Goal: Find specific page/section

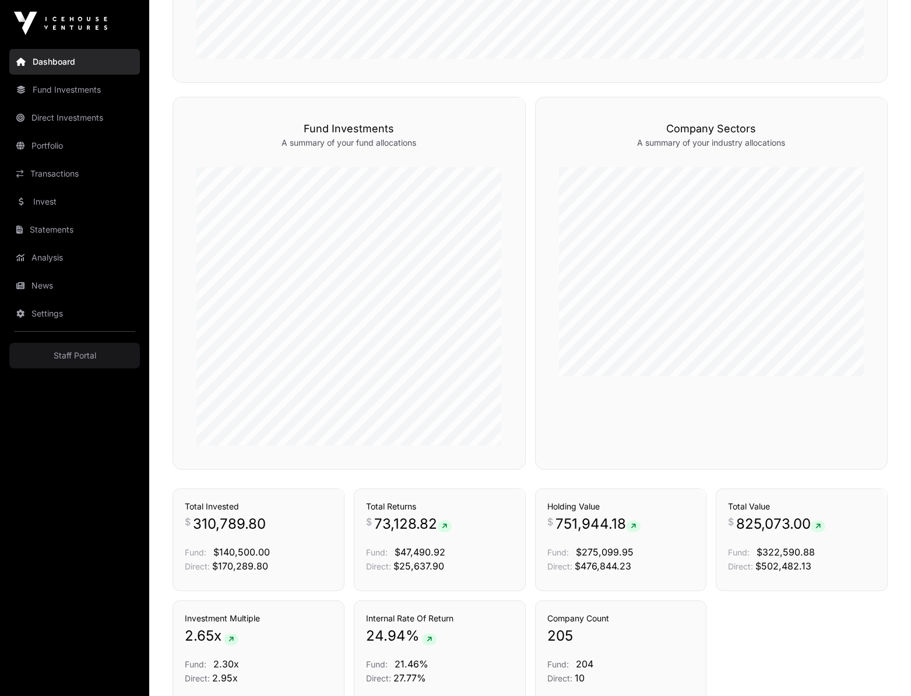
scroll to position [756, 0]
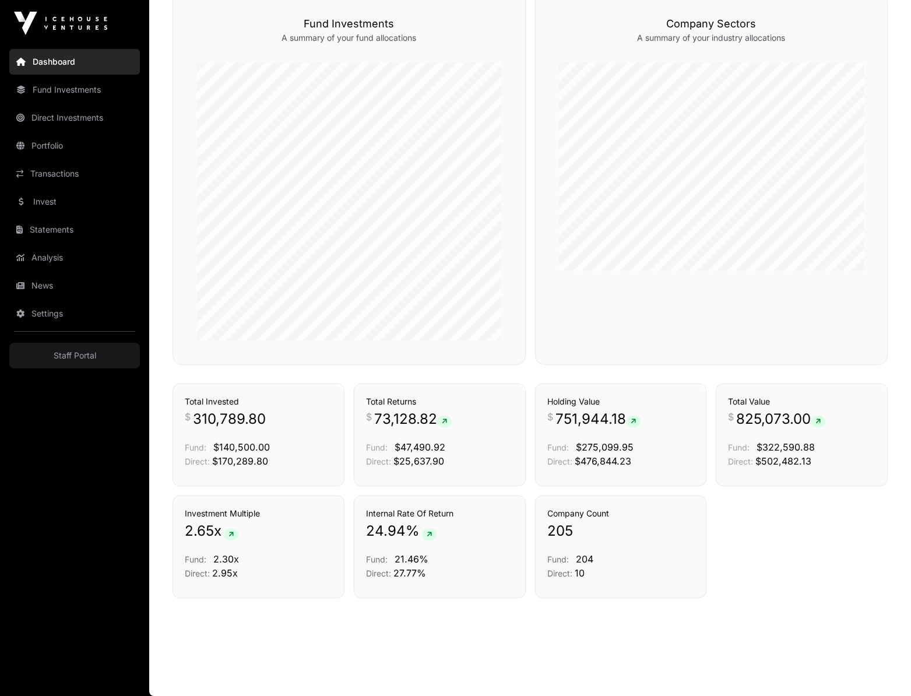
click at [65, 117] on link "Direct Investments" at bounding box center [74, 118] width 131 height 26
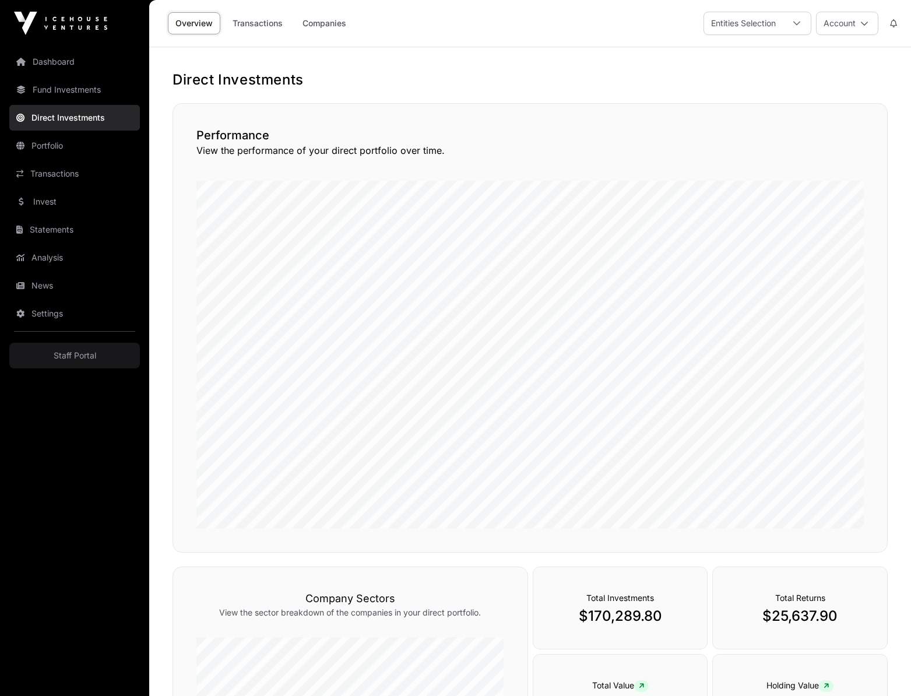
click at [332, 23] on link "Companies" at bounding box center [324, 23] width 59 height 22
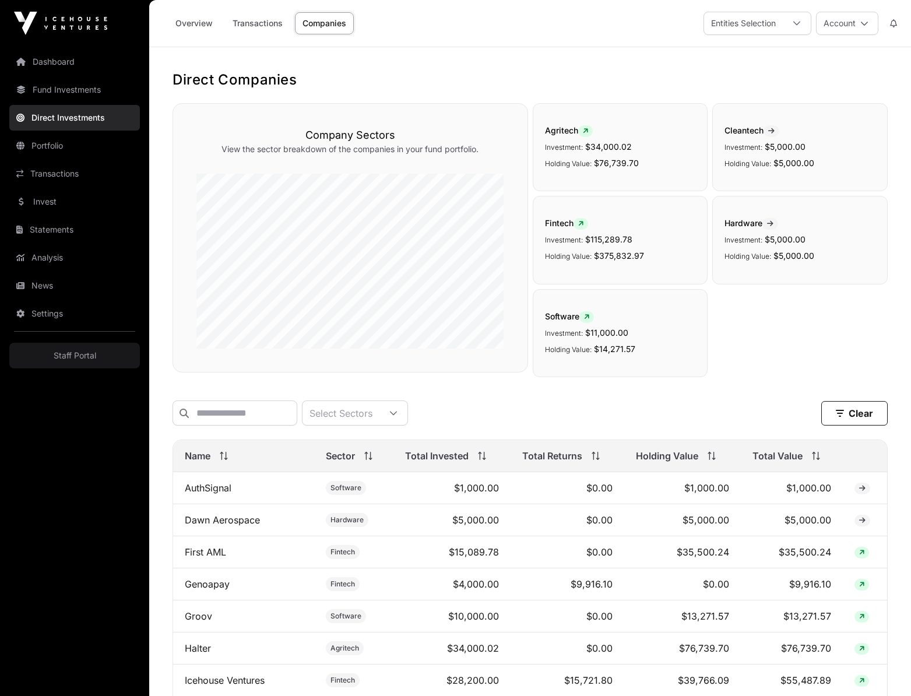
click at [54, 148] on link "Portfolio" at bounding box center [74, 146] width 131 height 26
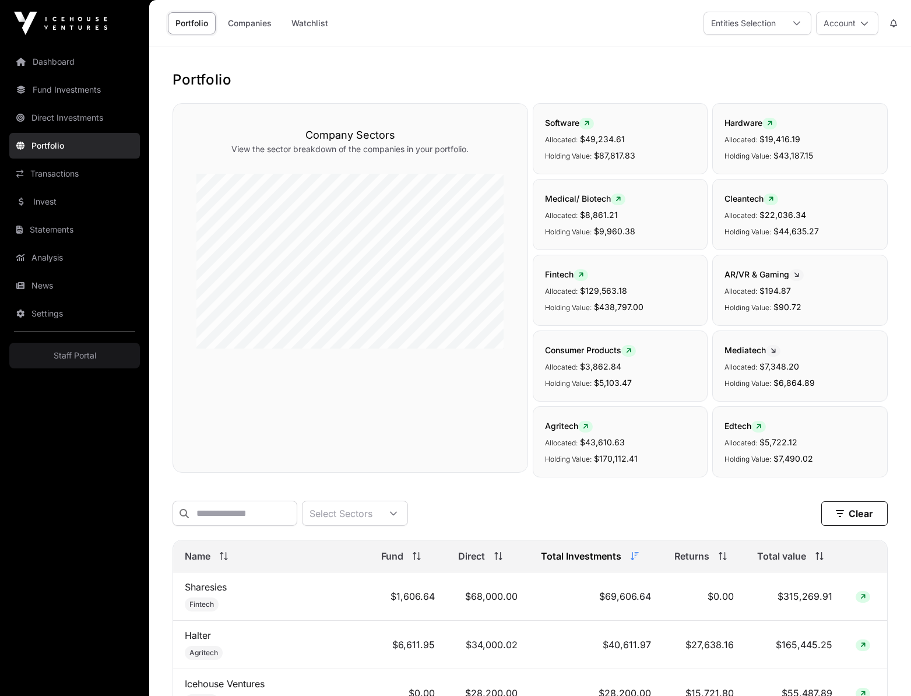
click at [250, 23] on link "Companies" at bounding box center [249, 23] width 59 height 22
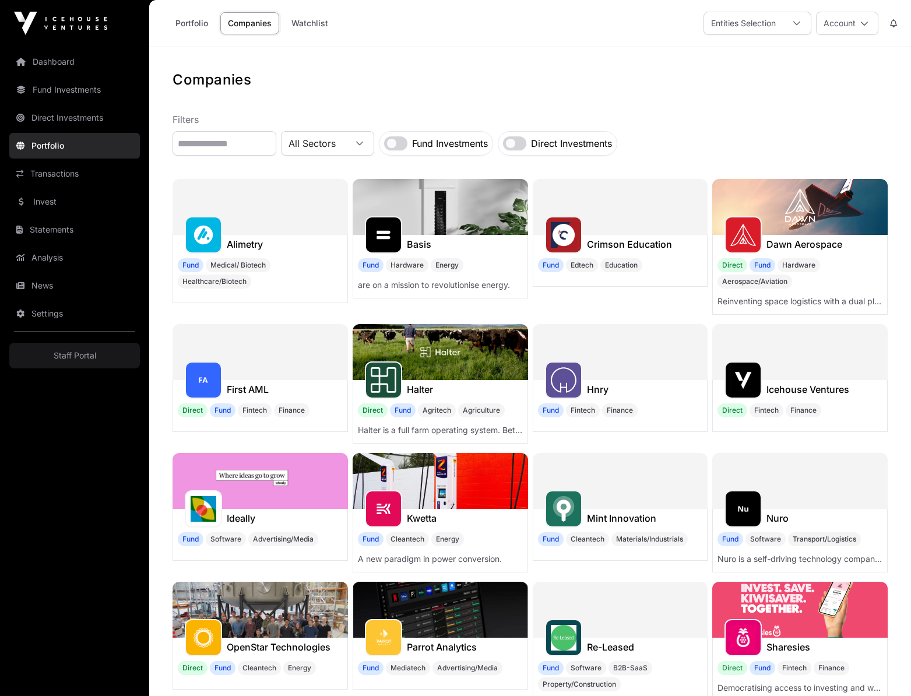
click at [189, 21] on link "Portfolio" at bounding box center [192, 23] width 48 height 22
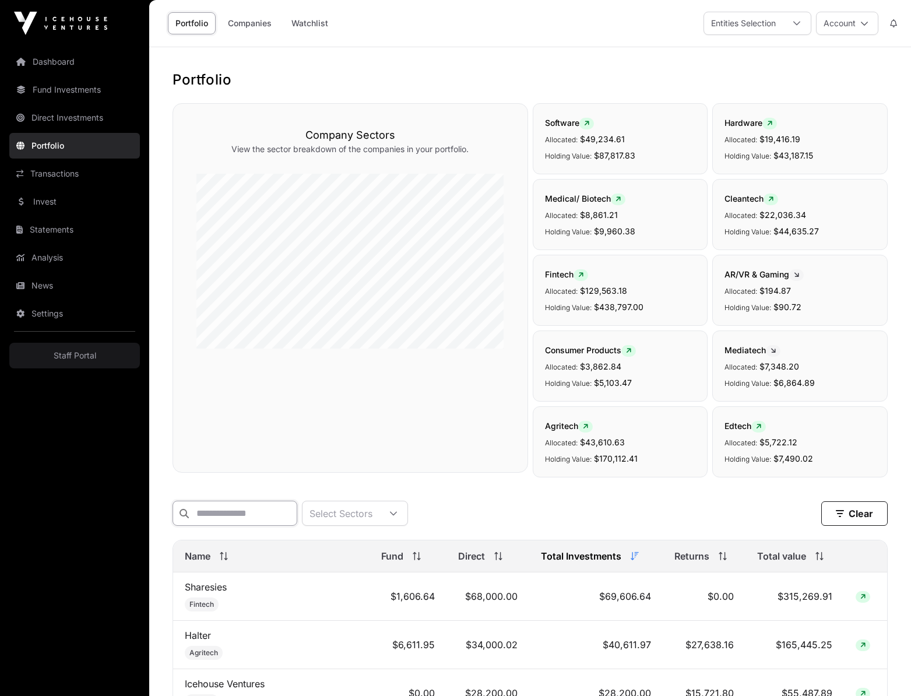
click at [246, 514] on input "text" at bounding box center [234, 512] width 125 height 25
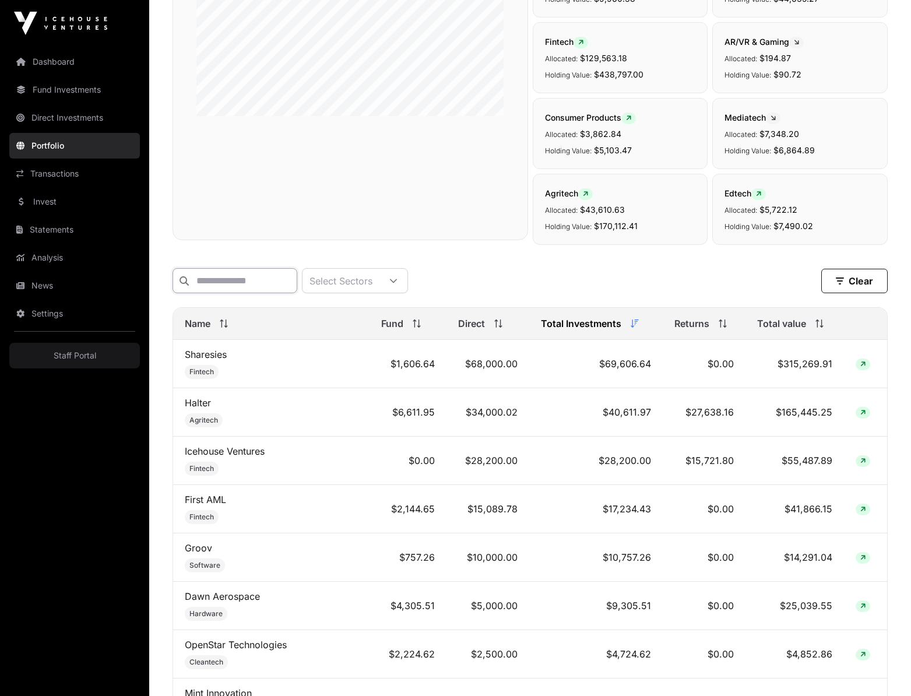
scroll to position [233, 0]
